Goal: Find specific page/section: Find specific page/section

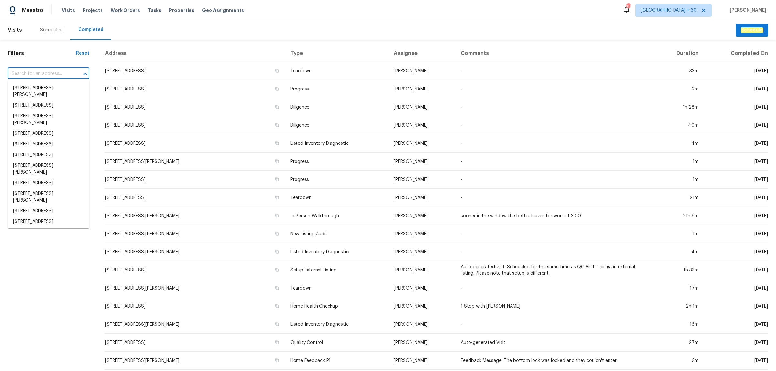
click at [55, 73] on input "text" at bounding box center [39, 74] width 63 height 10
paste input "[STREET_ADDRESS][PERSON_NAME]"
type input "[STREET_ADDRESS][PERSON_NAME]"
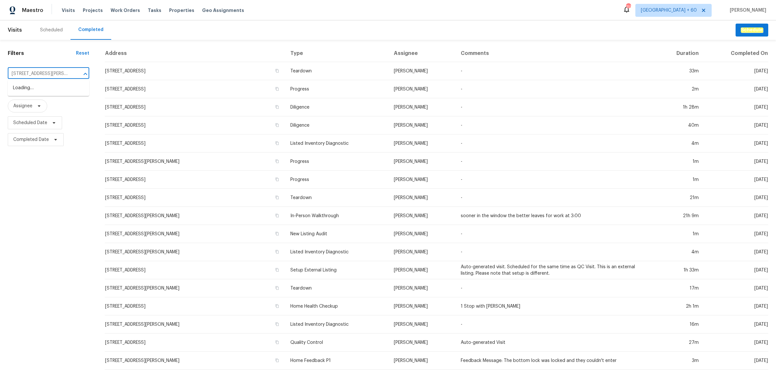
scroll to position [0, 30]
click at [46, 86] on li "[STREET_ADDRESS][PERSON_NAME]" at bounding box center [48, 91] width 81 height 17
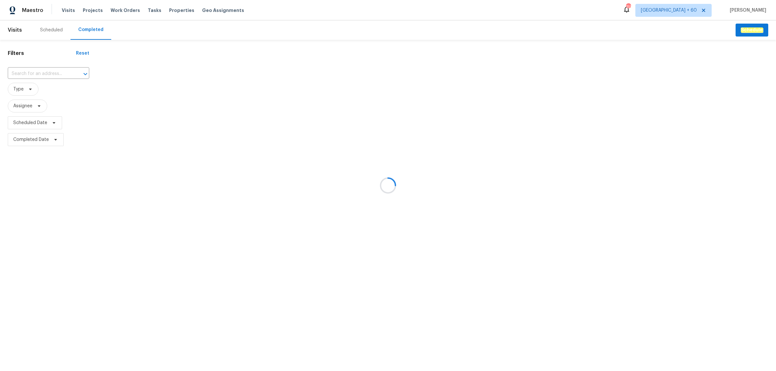
type input "[STREET_ADDRESS][PERSON_NAME]"
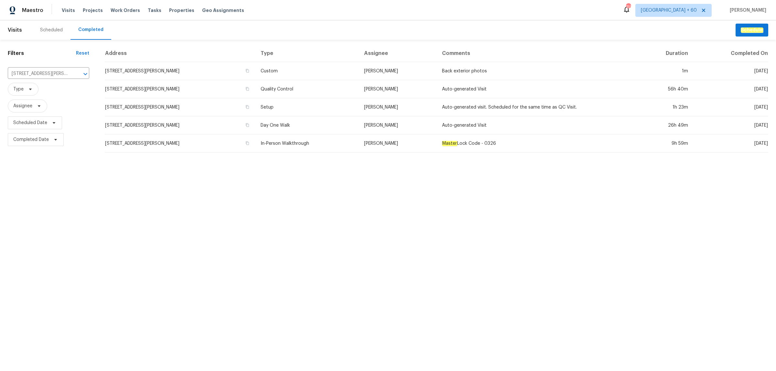
click at [314, 141] on td "In-Person Walkthrough" at bounding box center [306, 144] width 103 height 18
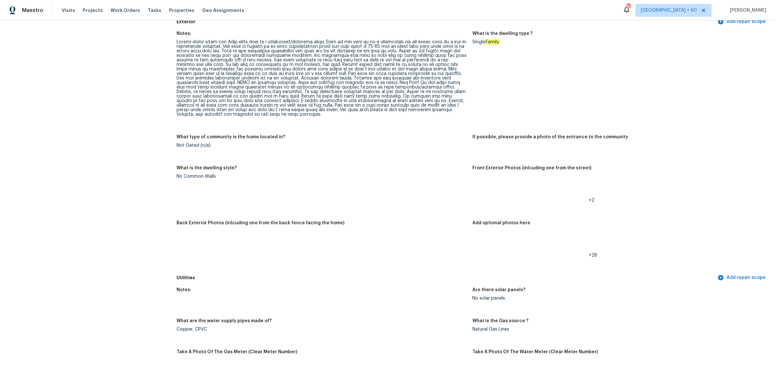
scroll to position [243, 0]
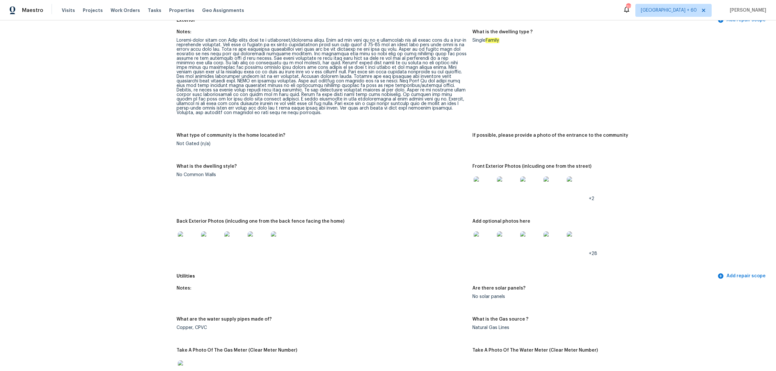
click at [191, 243] on img at bounding box center [188, 242] width 21 height 21
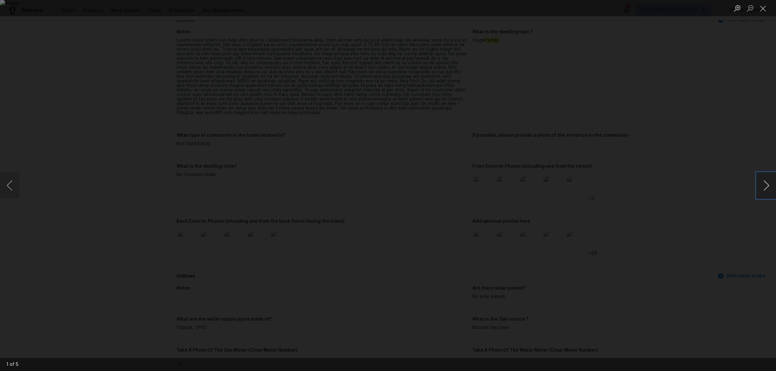
click at [762, 186] on button "Next image" at bounding box center [766, 186] width 19 height 26
click at [770, 186] on button "Next image" at bounding box center [766, 186] width 19 height 26
click at [769, 185] on button "Next image" at bounding box center [766, 186] width 19 height 26
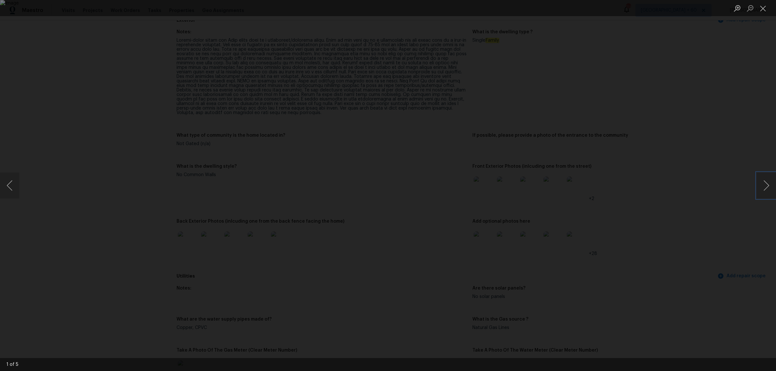
click at [332, 154] on img "Lightbox" at bounding box center [388, 185] width 776 height 371
click at [217, 162] on img "Lightbox" at bounding box center [561, 292] width 2630 height 1258
click at [7, 185] on button "Previous image" at bounding box center [9, 186] width 19 height 26
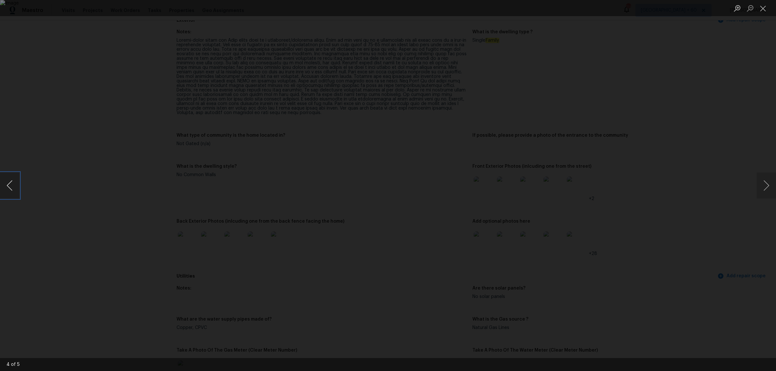
click at [7, 185] on button "Previous image" at bounding box center [9, 186] width 19 height 26
click at [499, 177] on img "Lightbox" at bounding box center [388, 185] width 776 height 371
click at [608, 371] on html "Maestro Visits Projects Work Orders Tasks Properties Geo Assignments 711 [GEOGR…" at bounding box center [388, 185] width 776 height 371
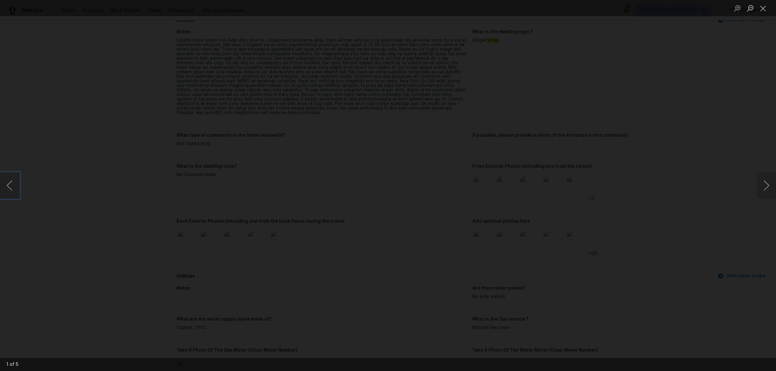
click at [760, 14] on button "Close lightbox" at bounding box center [763, 8] width 13 height 11
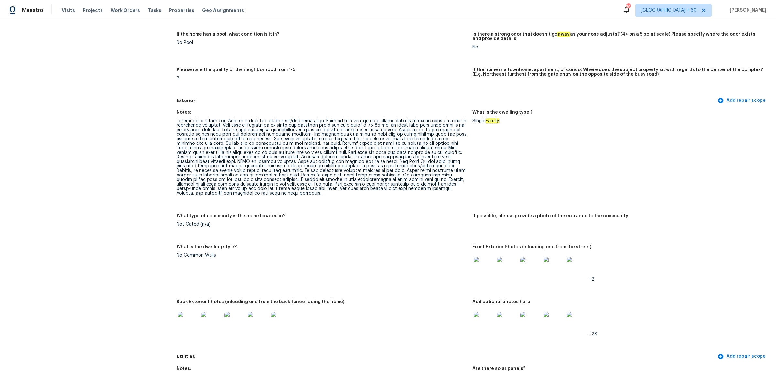
scroll to position [0, 0]
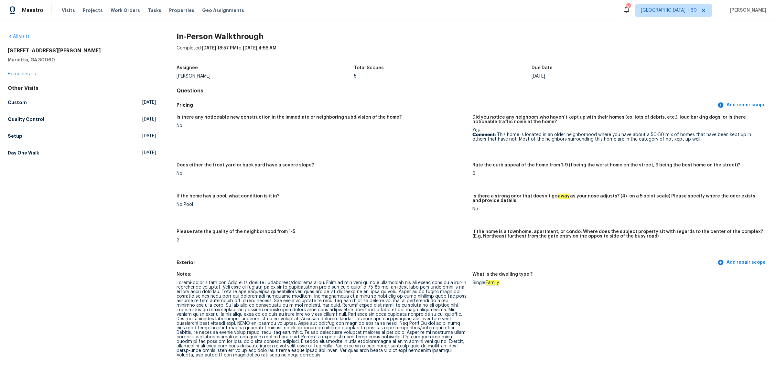
click at [14, 39] on div "All visits" at bounding box center [82, 36] width 148 height 6
click at [14, 37] on link "All visits" at bounding box center [19, 36] width 22 height 5
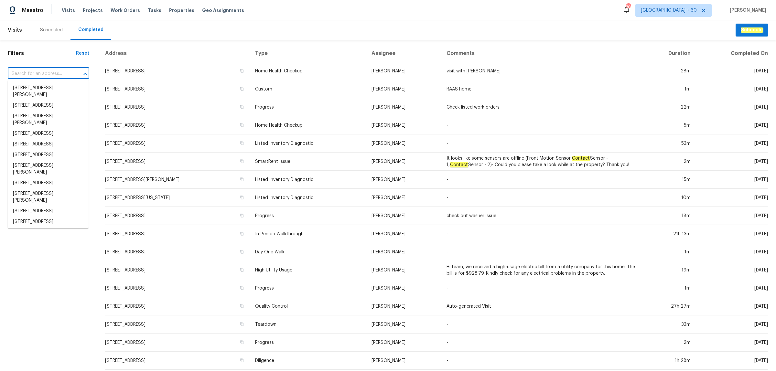
click at [51, 78] on input "text" at bounding box center [39, 74] width 63 height 10
paste input "[STREET_ADDRESS][PERSON_NAME]"
type input "[STREET_ADDRESS][PERSON_NAME]"
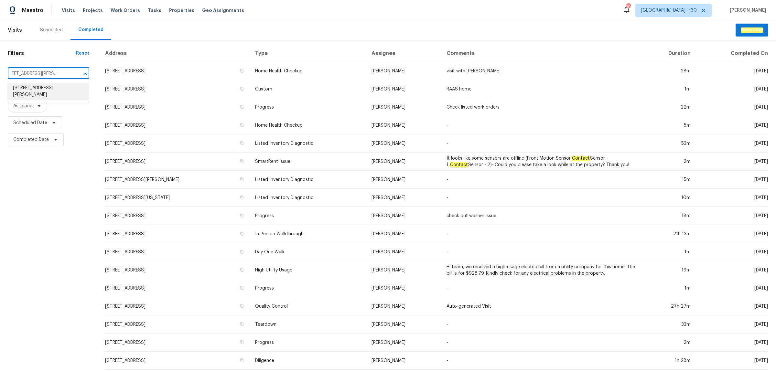
click at [52, 87] on li "[STREET_ADDRESS][PERSON_NAME]" at bounding box center [48, 91] width 81 height 17
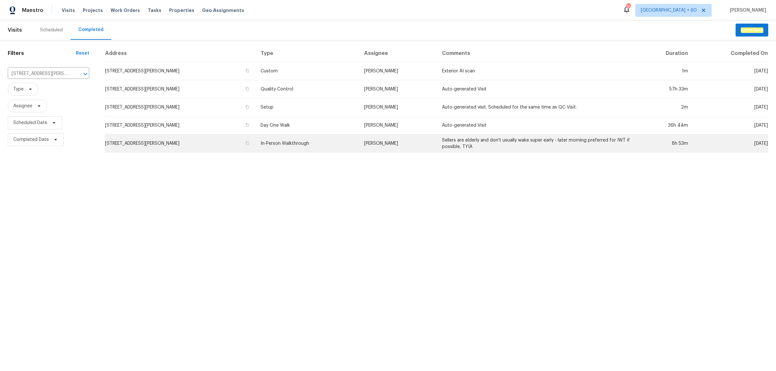
click at [291, 146] on td "In-Person Walkthrough" at bounding box center [306, 144] width 103 height 18
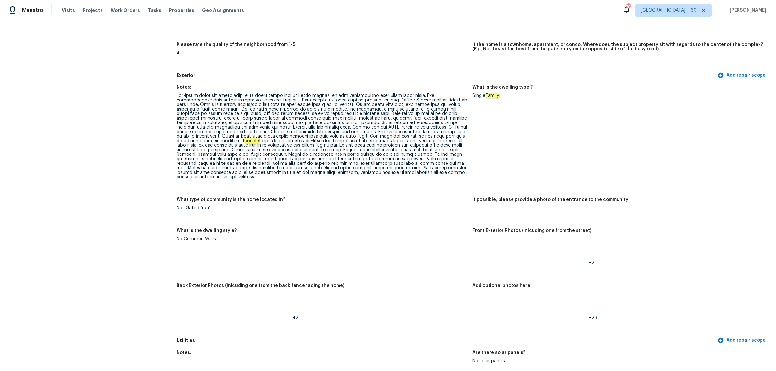
scroll to position [243, 0]
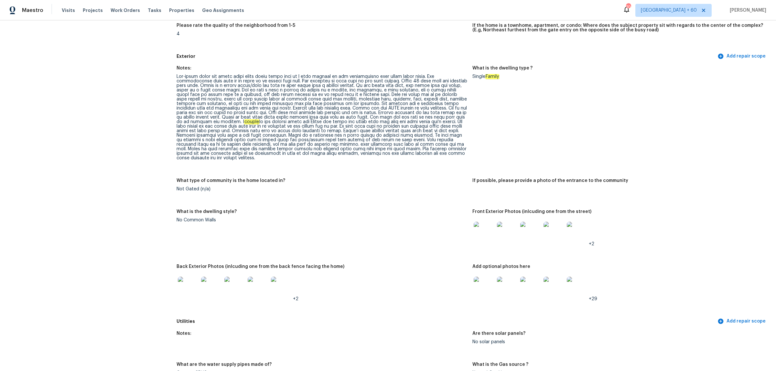
click at [484, 230] on img at bounding box center [484, 232] width 21 height 21
